Goal: Information Seeking & Learning: Learn about a topic

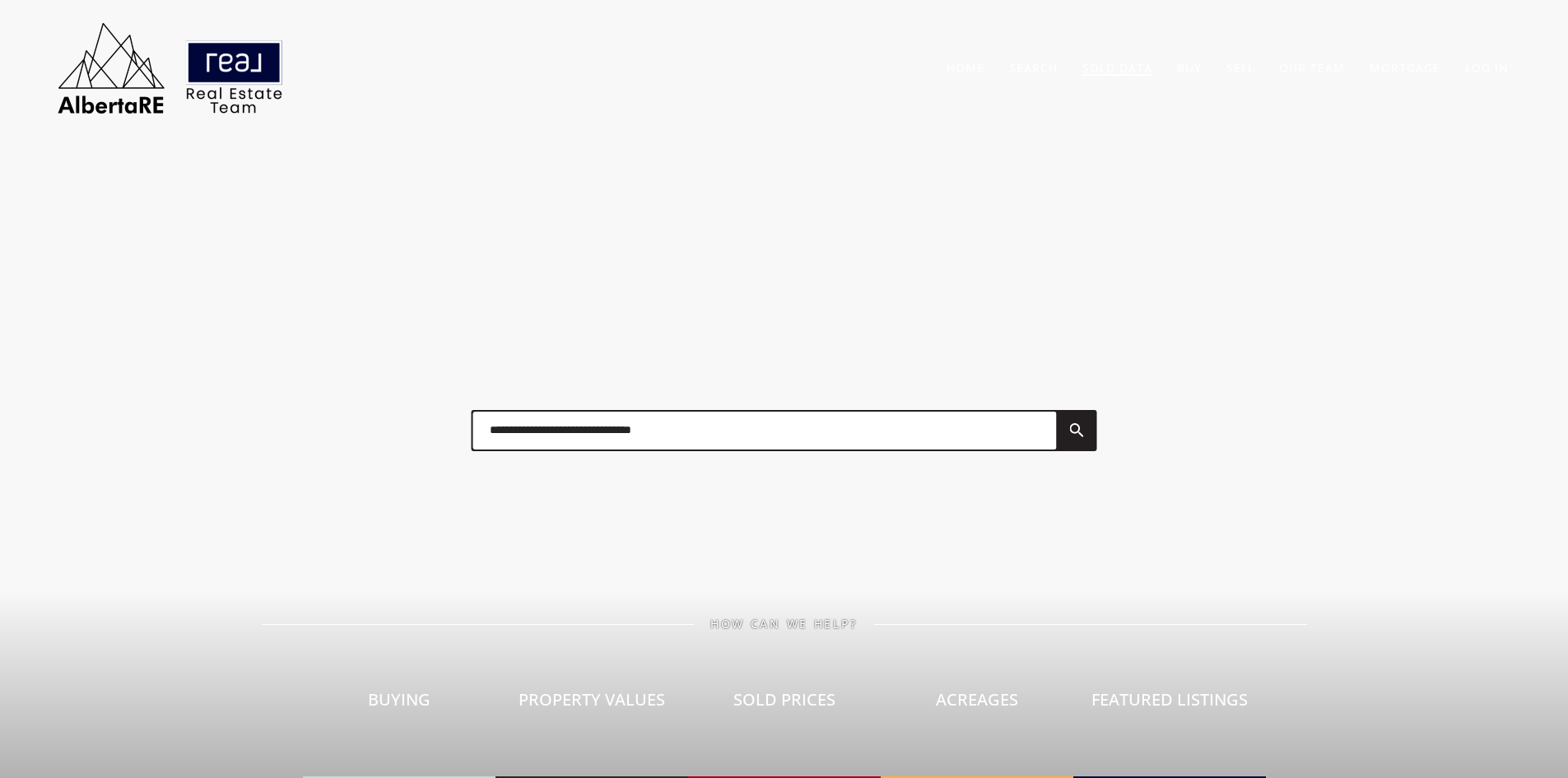
click at [1105, 66] on link "Sold Data" at bounding box center [1117, 68] width 70 height 16
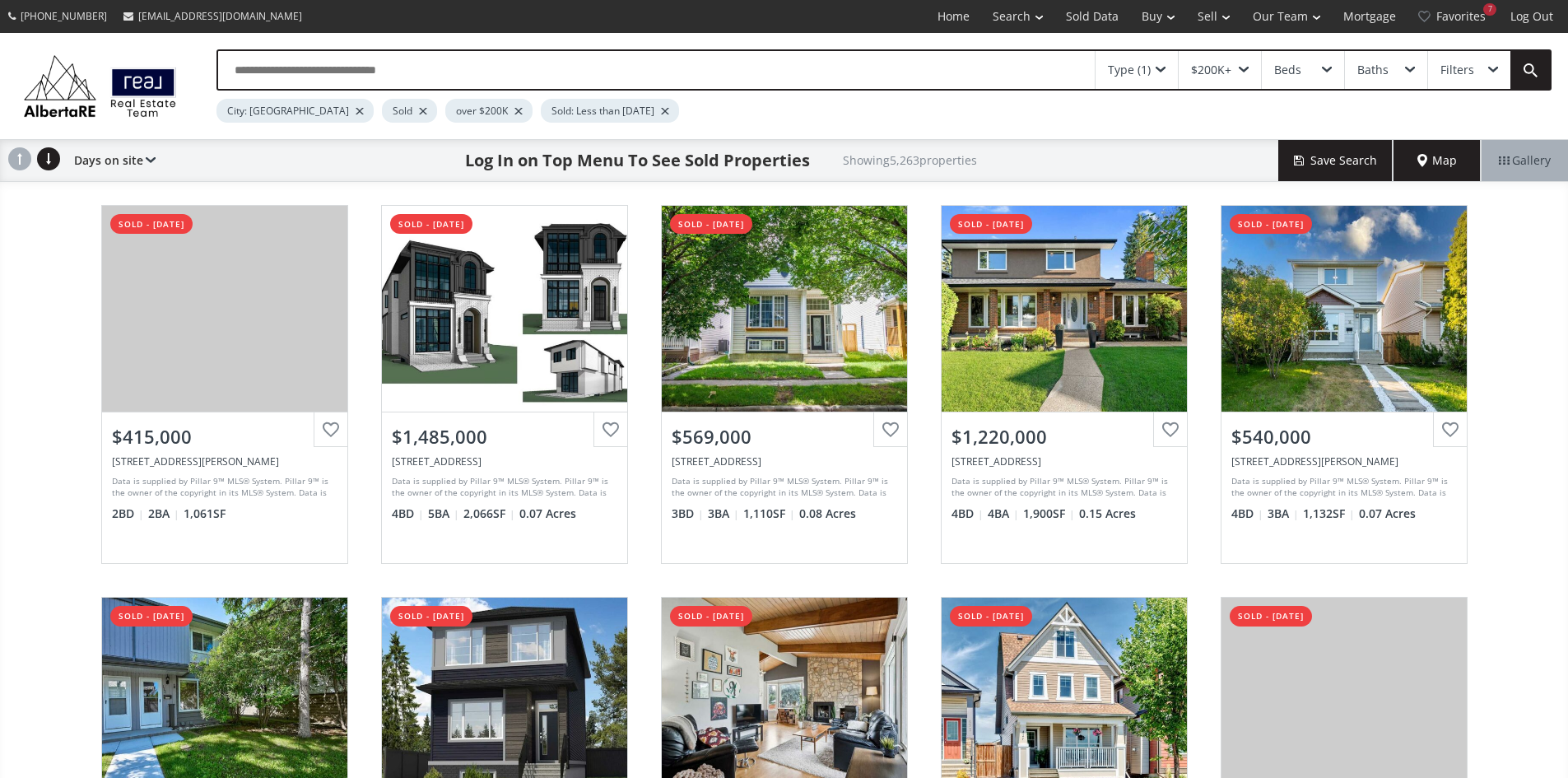
click at [1433, 169] on span "Map" at bounding box center [1438, 160] width 40 height 16
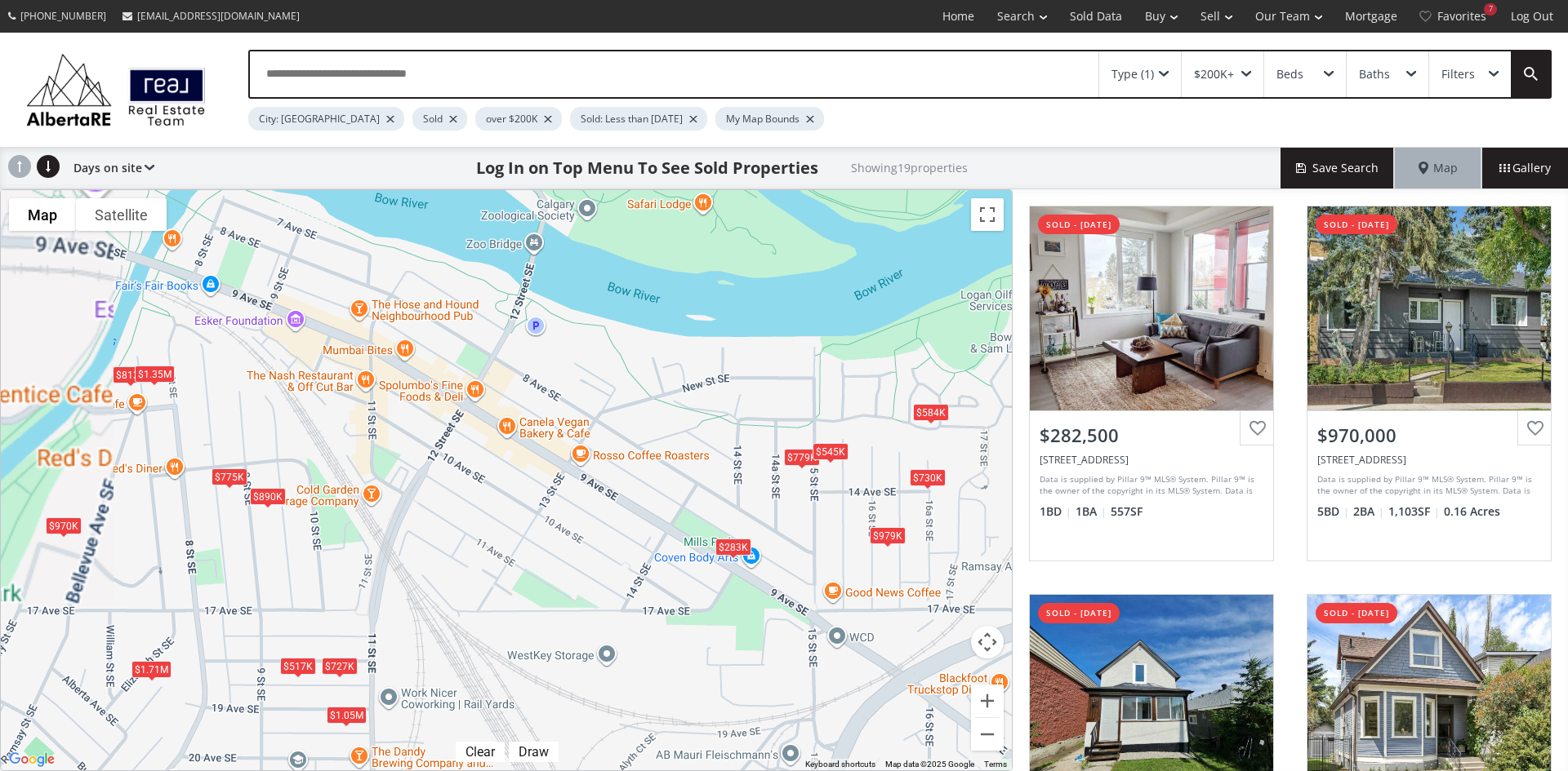
drag, startPoint x: 487, startPoint y: 320, endPoint x: 455, endPoint y: 443, distance: 127.1
click at [455, 443] on div "To navigate, press the arrow keys. $283K $970K $570K $779K $460K $813K $890K $8…" at bounding box center [506, 480] width 1011 height 580
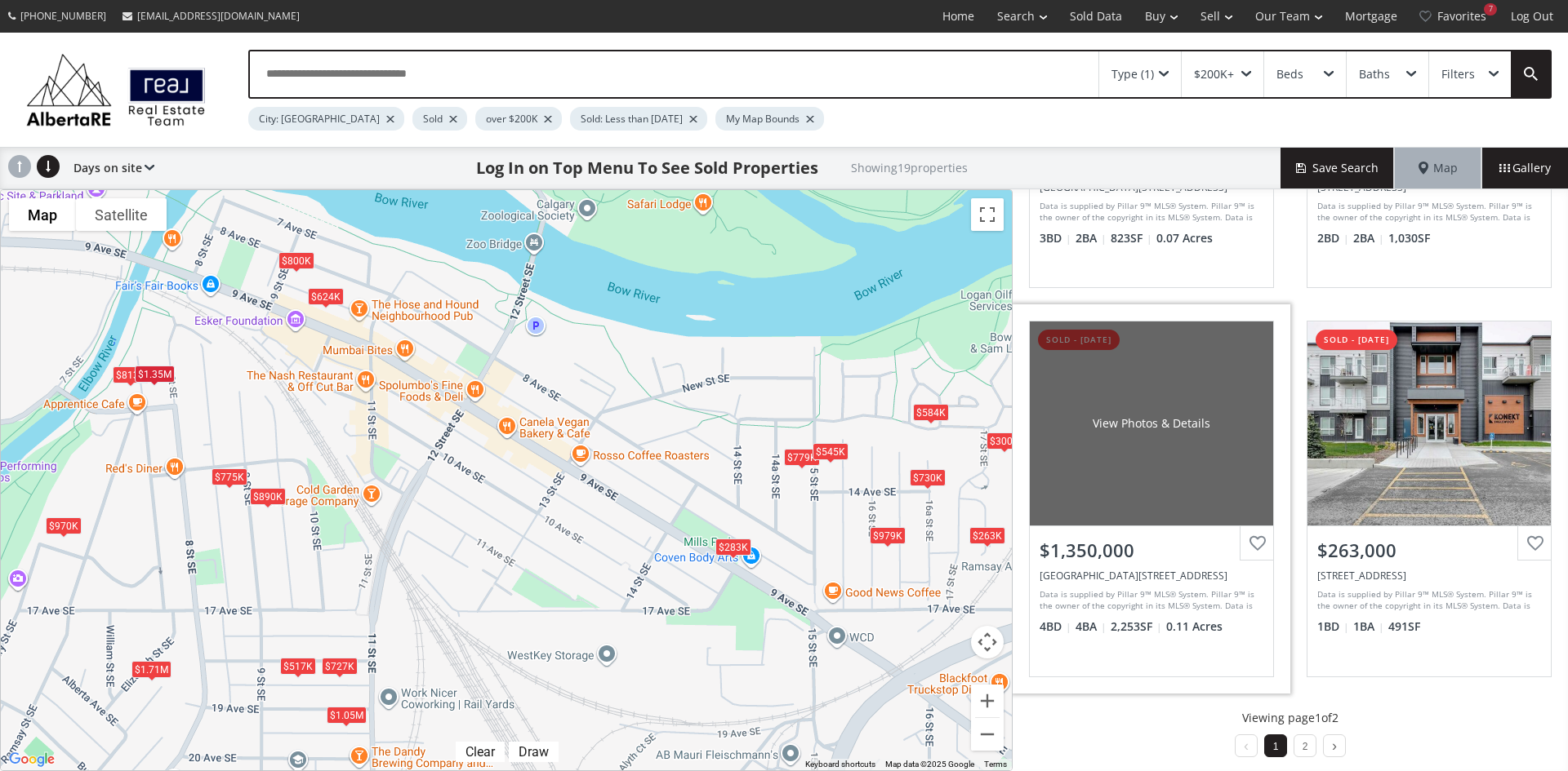
scroll to position [1450, 0]
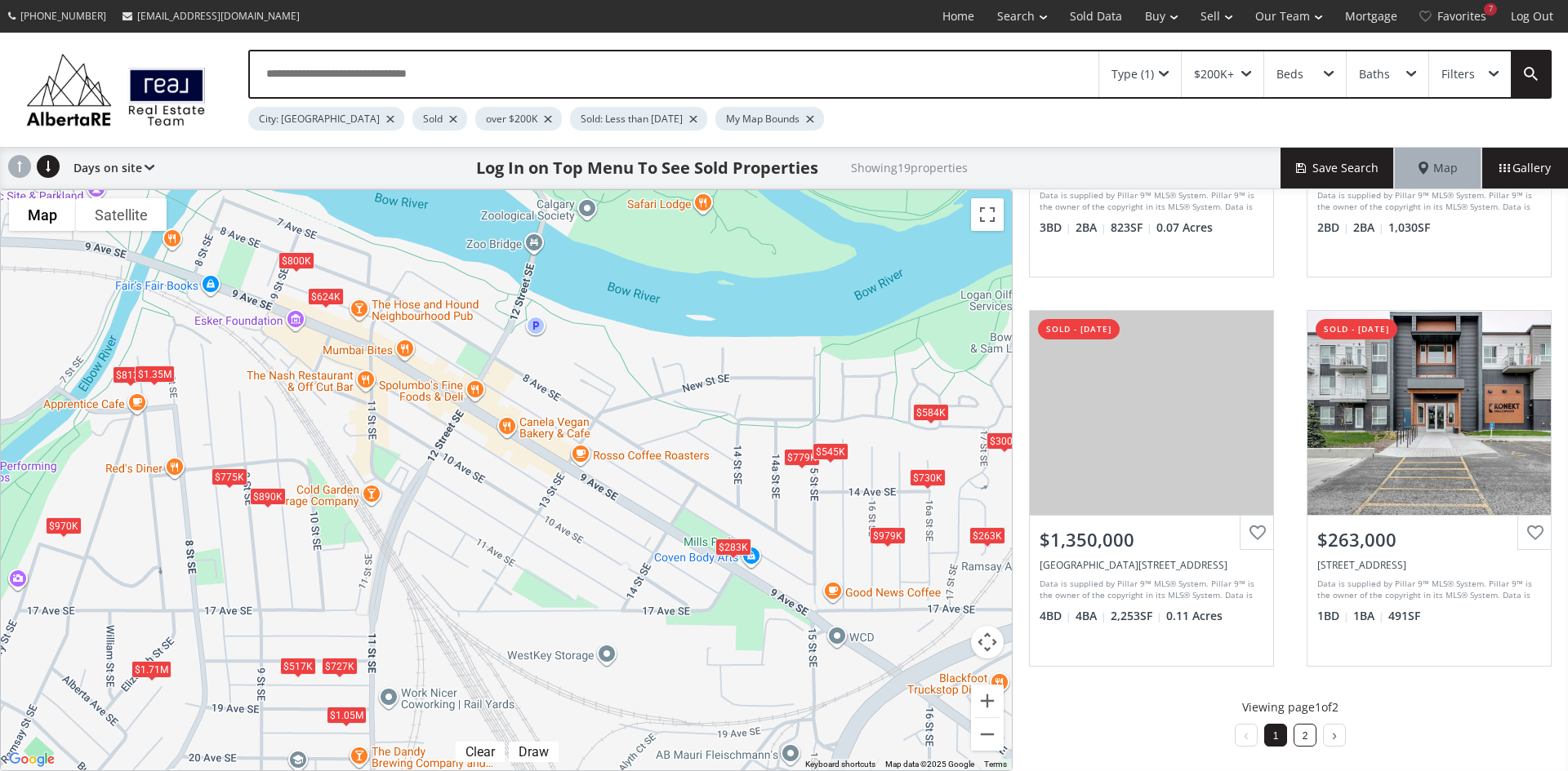
click at [1293, 735] on li "2" at bounding box center [1304, 735] width 23 height 23
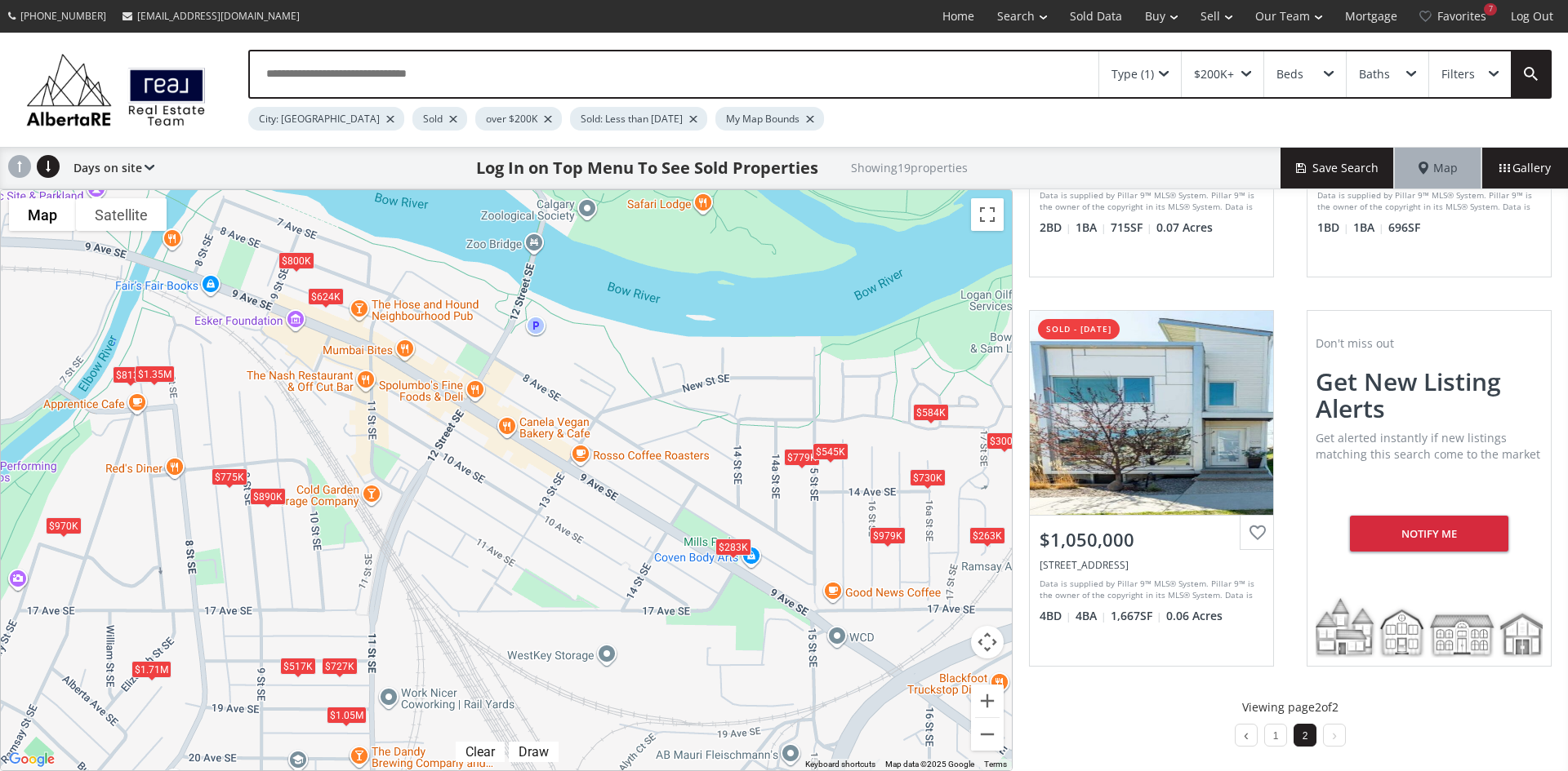
click at [689, 119] on div at bounding box center [693, 119] width 9 height 7
